Goal: Information Seeking & Learning: Learn about a topic

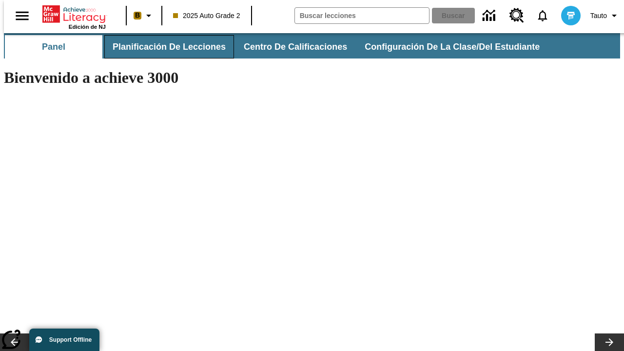
click at [163, 47] on button "Planificación de lecciones" at bounding box center [169, 46] width 130 height 23
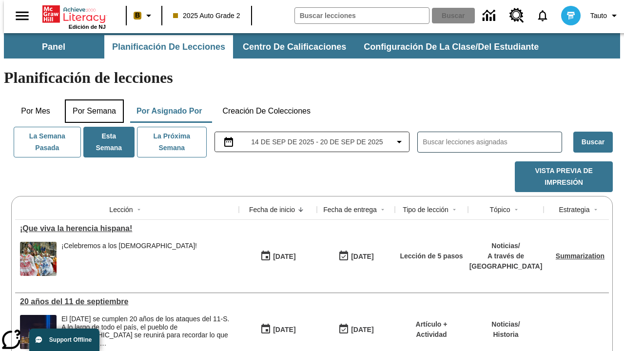
click at [91, 100] on button "Por semana" at bounding box center [94, 111] width 59 height 23
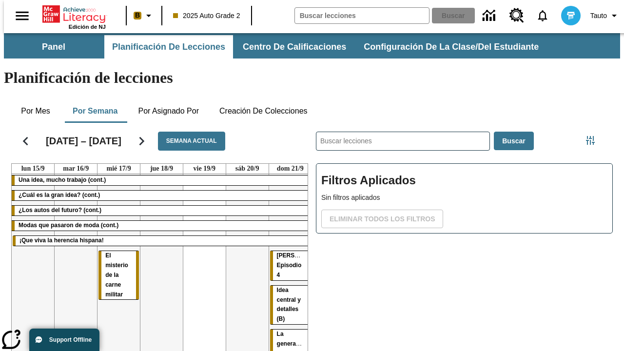
drag, startPoint x: 104, startPoint y: 219, endPoint x: 286, endPoint y: 244, distance: 184.2
click at [286, 244] on tr "Una idea, mucho trabajo (cont.) ¿Cuál es la gran idea? (cont.) ¿Los autos del f…" at bounding box center [162, 342] width 300 height 337
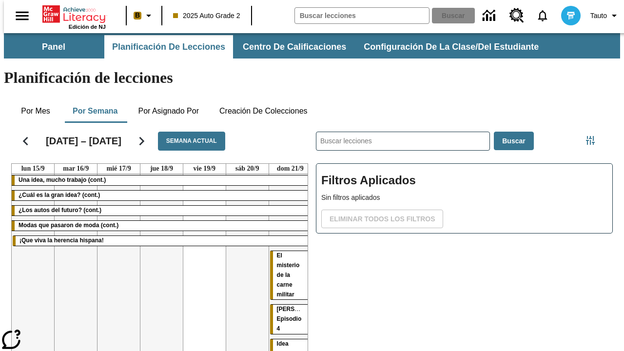
click at [277, 252] on span "El misterio de la carne militar" at bounding box center [288, 275] width 23 height 46
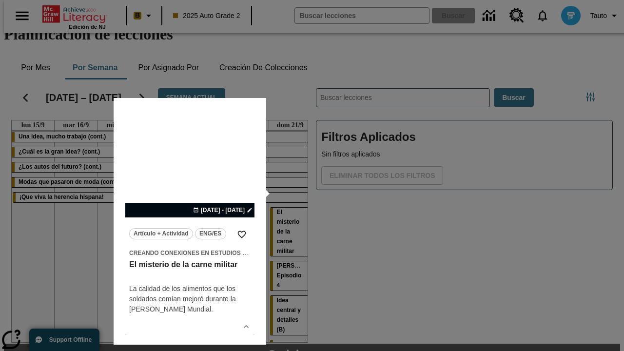
scroll to position [61, 0]
